Goal: Navigation & Orientation: Go to known website

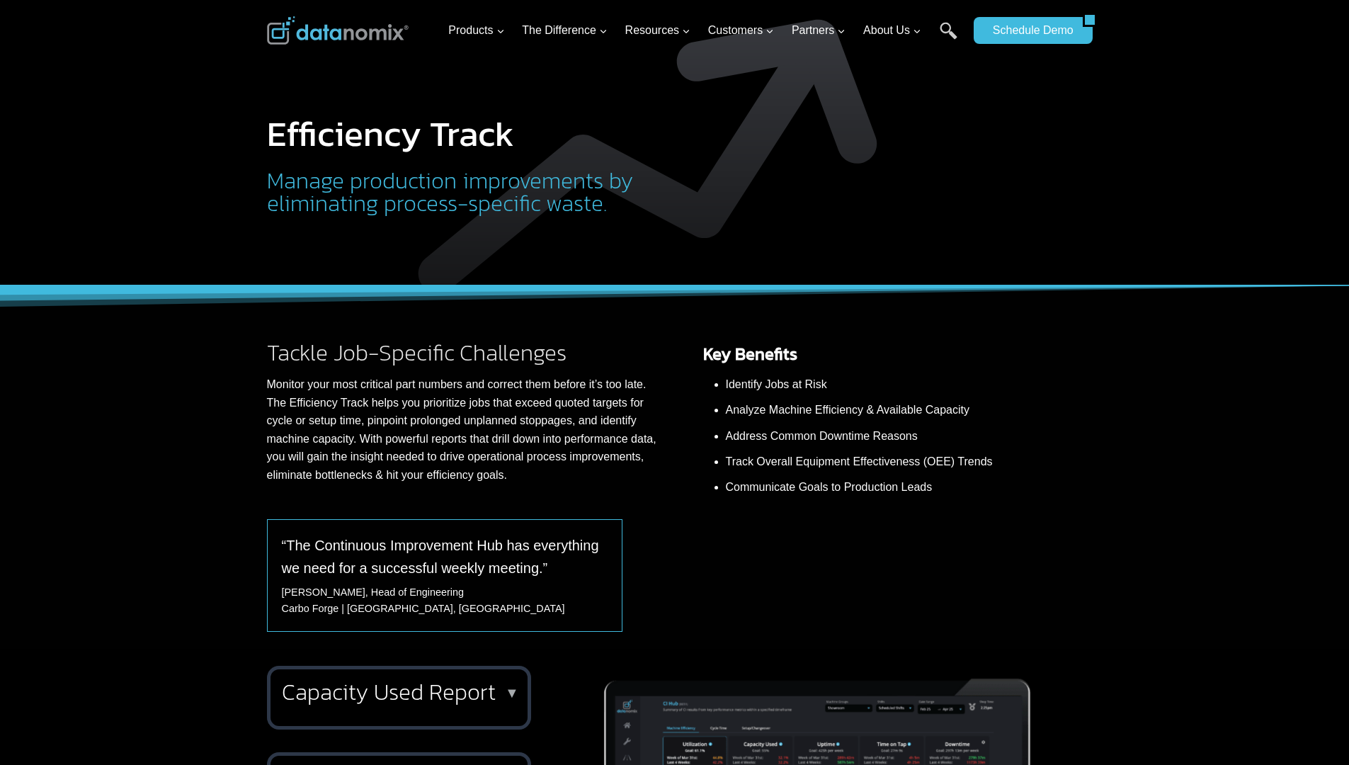
click at [337, 30] on img at bounding box center [338, 30] width 142 height 28
